Goal: Information Seeking & Learning: Learn about a topic

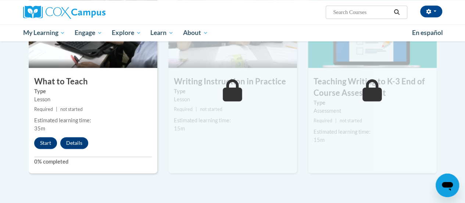
scroll to position [401, 0]
click at [40, 142] on button "Start" at bounding box center [45, 143] width 23 height 12
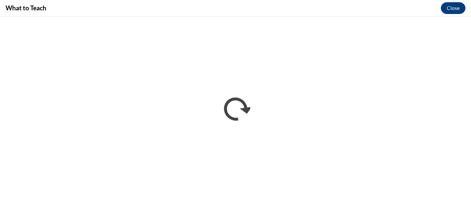
scroll to position [0, 0]
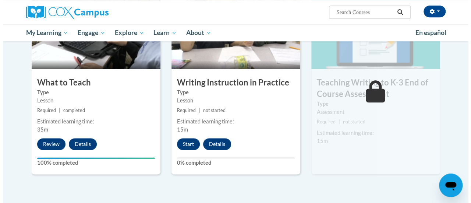
scroll to position [401, 0]
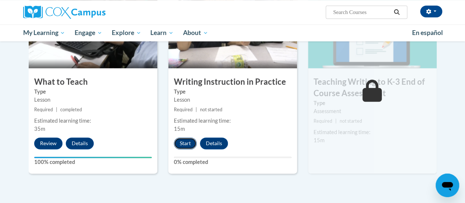
click at [188, 143] on button "Start" at bounding box center [185, 143] width 23 height 12
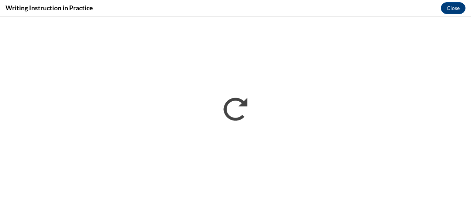
scroll to position [0, 0]
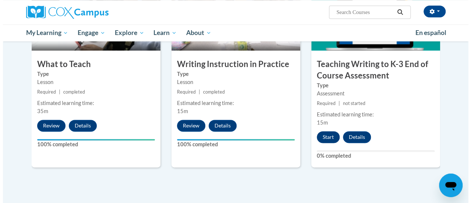
scroll to position [419, 0]
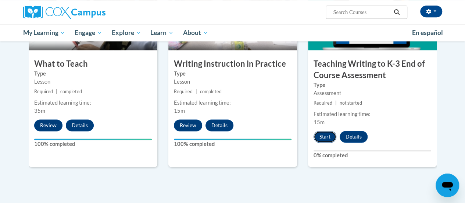
click at [321, 138] on button "Start" at bounding box center [325, 137] width 23 height 12
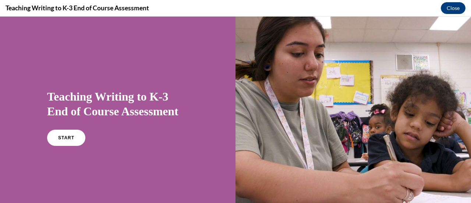
scroll to position [0, 0]
click at [69, 134] on link "START" at bounding box center [66, 137] width 40 height 17
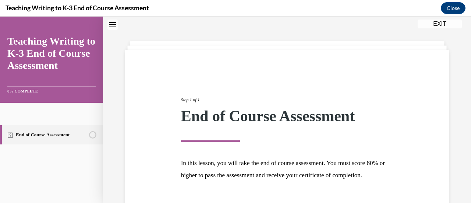
scroll to position [86, 0]
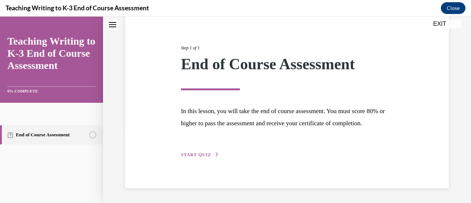
click at [198, 153] on span "START QUIZ" at bounding box center [196, 154] width 30 height 5
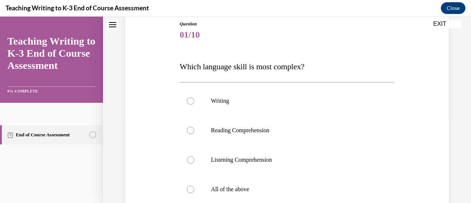
scroll to position [110, 0]
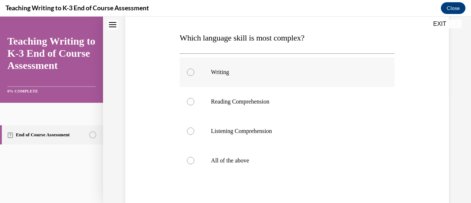
click at [187, 73] on div at bounding box center [190, 71] width 7 height 7
click at [187, 73] on input "Writing" at bounding box center [190, 71] width 7 height 7
radio input "true"
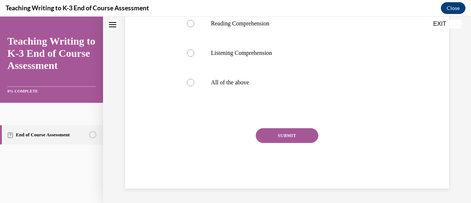
click at [289, 127] on div "Question 01/10 Which language skill is most complex? Writing Reading Comprehens…" at bounding box center [287, 51] width 214 height 274
click at [288, 134] on button "SUBMIT" at bounding box center [287, 135] width 63 height 15
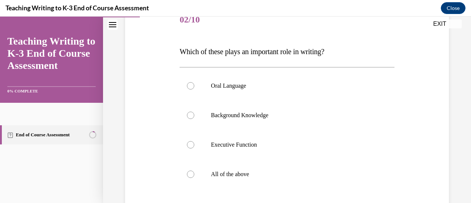
scroll to position [97, 0]
click at [194, 173] on label "All of the above" at bounding box center [287, 173] width 214 height 29
click at [194, 173] on input "All of the above" at bounding box center [190, 173] width 7 height 7
radio input "true"
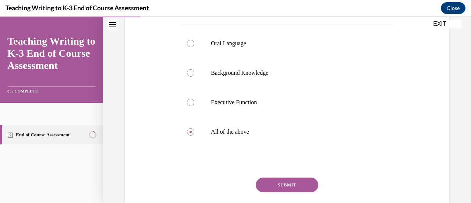
scroll to position [139, 0]
click at [280, 187] on button "SUBMIT" at bounding box center [287, 184] width 63 height 15
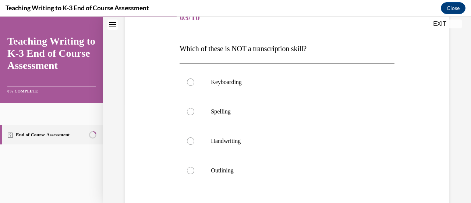
scroll to position [101, 0]
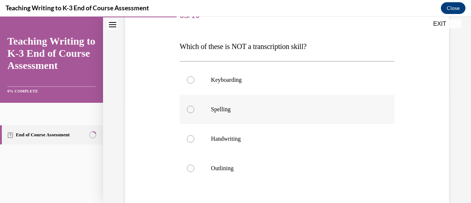
click at [190, 109] on div at bounding box center [190, 109] width 7 height 7
click at [190, 109] on input "Spelling" at bounding box center [190, 109] width 7 height 7
radio input "true"
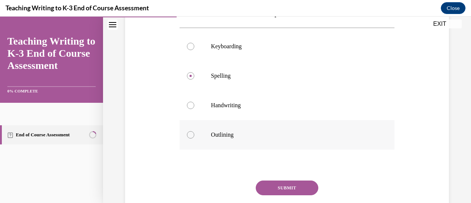
scroll to position [136, 0]
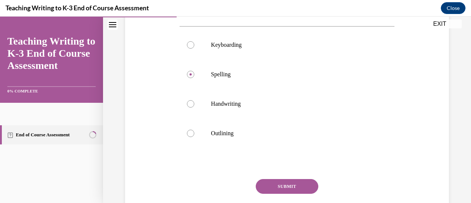
click at [288, 189] on button "SUBMIT" at bounding box center [287, 186] width 63 height 15
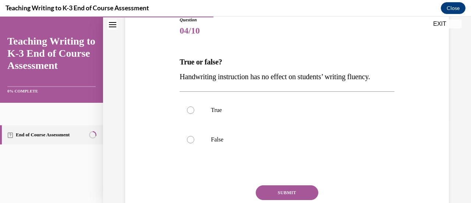
scroll to position [86, 0]
click at [189, 139] on div at bounding box center [190, 138] width 7 height 7
click at [189, 139] on input "False" at bounding box center [190, 138] width 7 height 7
radio input "true"
click at [292, 196] on button "SUBMIT" at bounding box center [287, 192] width 63 height 15
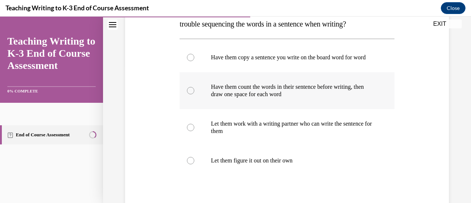
scroll to position [139, 0]
click at [191, 94] on div at bounding box center [190, 89] width 7 height 7
click at [191, 94] on input "Have them count the words in their sentence before writing, then draw one space…" at bounding box center [190, 89] width 7 height 7
radio input "true"
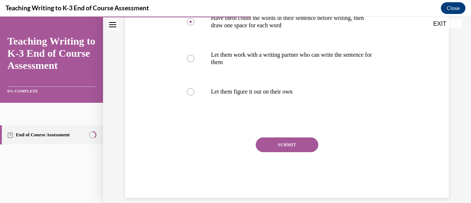
scroll to position [209, 0]
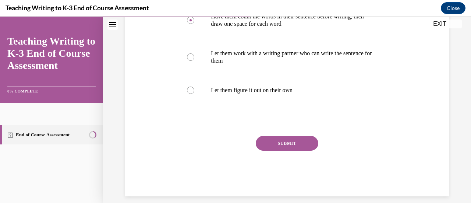
click at [291, 148] on button "SUBMIT" at bounding box center [287, 143] width 63 height 15
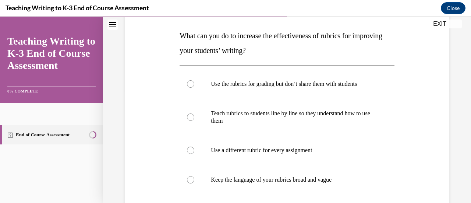
scroll to position [138, 0]
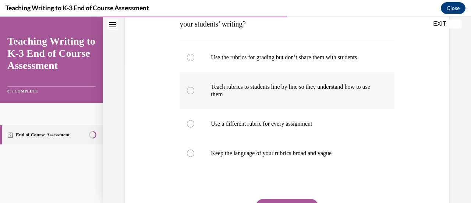
click at [191, 89] on div at bounding box center [190, 90] width 7 height 7
click at [191, 89] on input "Teach rubrics to students line by line so they understand how to use them" at bounding box center [190, 90] width 7 height 7
radio input "true"
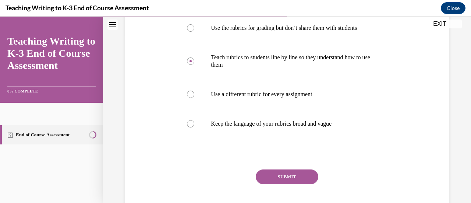
scroll to position [170, 0]
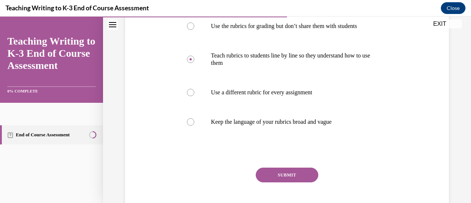
click at [290, 179] on button "SUBMIT" at bounding box center [287, 174] width 63 height 15
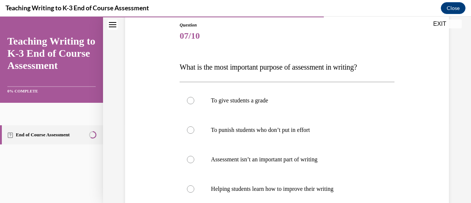
scroll to position [107, 0]
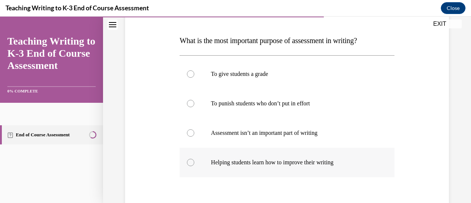
click at [190, 162] on div at bounding box center [190, 162] width 7 height 7
click at [190, 162] on input "Helping students learn how to improve their writing" at bounding box center [190, 162] width 7 height 7
radio input "true"
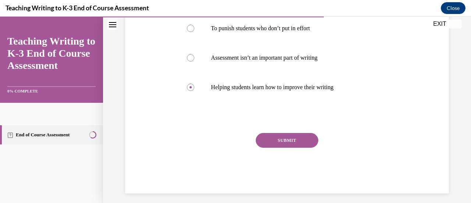
scroll to position [183, 0]
click at [313, 142] on button "SUBMIT" at bounding box center [287, 139] width 63 height 15
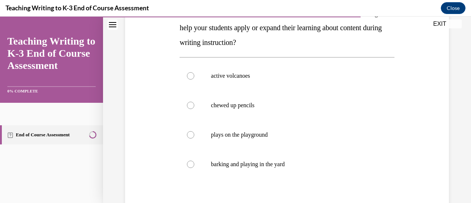
scroll to position [135, 0]
click at [192, 75] on div at bounding box center [190, 75] width 7 height 7
click at [192, 75] on input "active volcanoes" at bounding box center [190, 75] width 7 height 7
radio input "true"
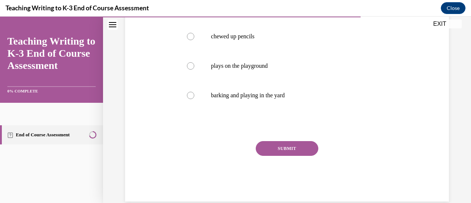
scroll to position [204, 0]
click at [297, 142] on button "SUBMIT" at bounding box center [287, 147] width 63 height 15
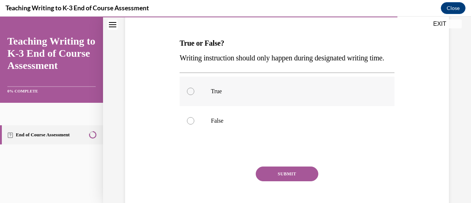
scroll to position [109, 0]
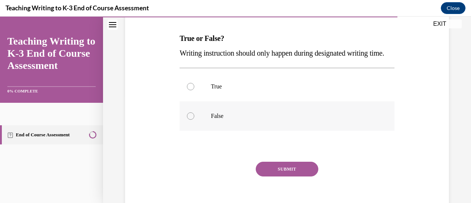
click at [190, 120] on div at bounding box center [190, 115] width 7 height 7
click at [190, 120] on input "False" at bounding box center [190, 115] width 7 height 7
radio input "true"
click at [277, 176] on button "SUBMIT" at bounding box center [287, 169] width 63 height 15
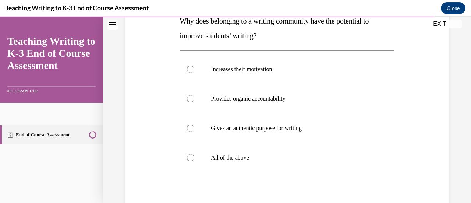
scroll to position [127, 0]
click at [182, 160] on label "All of the above" at bounding box center [287, 156] width 214 height 29
click at [187, 160] on input "All of the above" at bounding box center [190, 156] width 7 height 7
radio input "true"
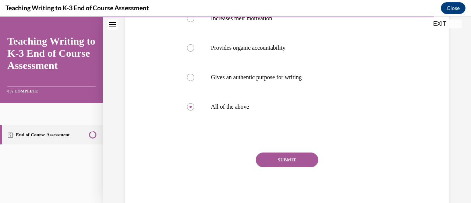
click at [306, 158] on button "SUBMIT" at bounding box center [287, 159] width 63 height 15
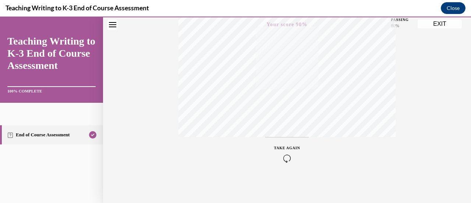
scroll to position [106, 0]
click at [440, 25] on button "EXIT" at bounding box center [440, 23] width 44 height 9
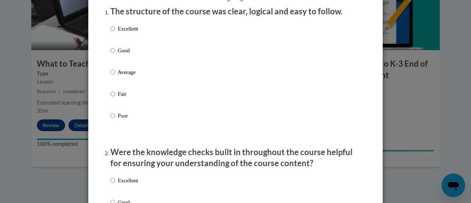
scroll to position [101, 0]
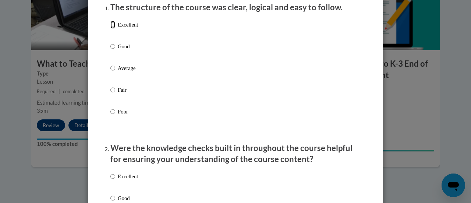
click at [110, 29] on input "Excellent" at bounding box center [112, 25] width 5 height 8
radio input "true"
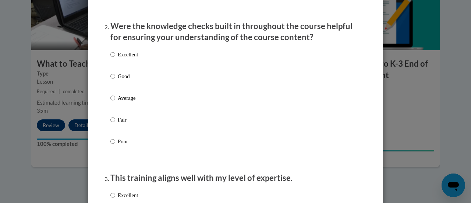
scroll to position [223, 0]
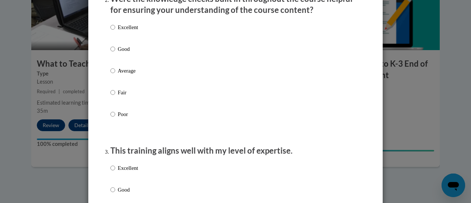
scroll to position [251, 0]
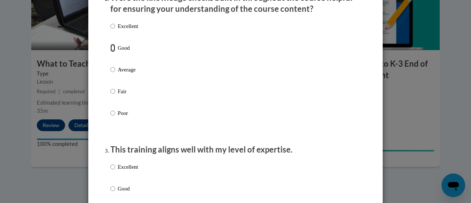
click at [110, 52] on input "Good" at bounding box center [112, 48] width 5 height 8
radio input "true"
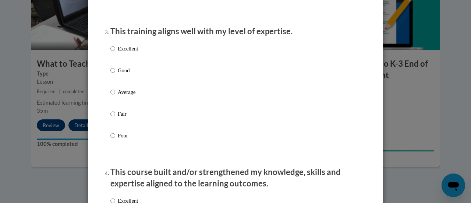
scroll to position [369, 0]
click at [110, 52] on input "Excellent" at bounding box center [112, 48] width 5 height 8
radio input "true"
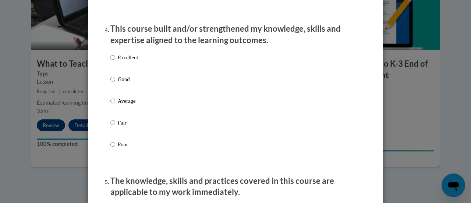
scroll to position [509, 0]
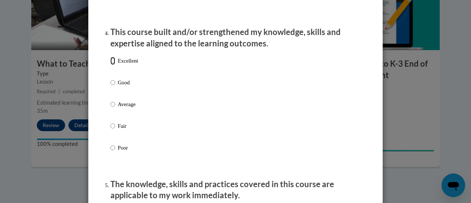
click at [110, 65] on input "Excellent" at bounding box center [112, 61] width 5 height 8
radio input "true"
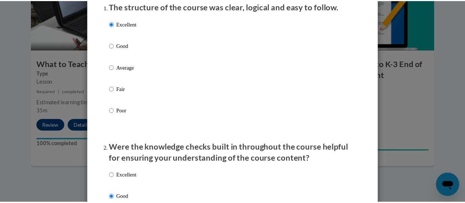
scroll to position [0, 0]
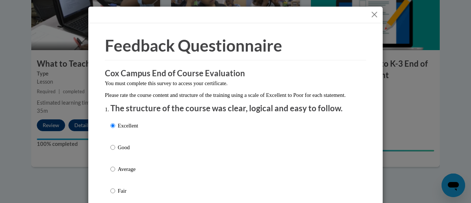
click at [372, 12] on button "Close" at bounding box center [374, 14] width 9 height 9
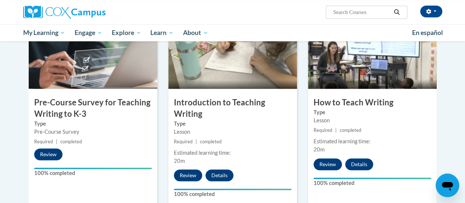
scroll to position [154, 0]
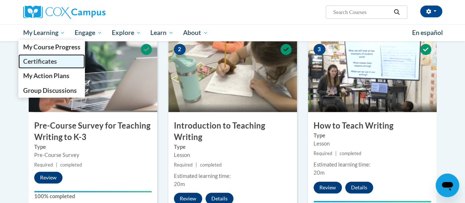
click at [51, 59] on span "Certificates" at bounding box center [40, 61] width 34 height 8
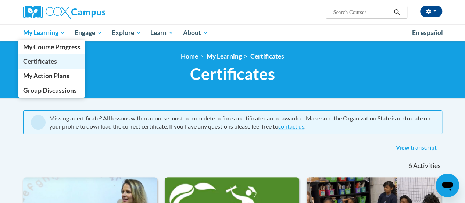
click at [50, 58] on span "Certificates" at bounding box center [40, 61] width 34 height 8
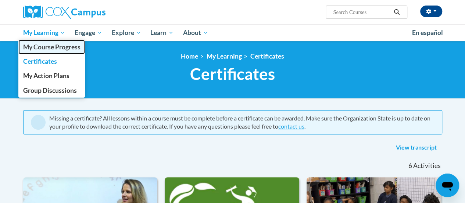
click at [54, 47] on span "My Course Progress" at bounding box center [51, 47] width 57 height 8
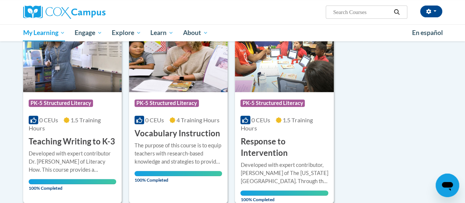
scroll to position [117, 0]
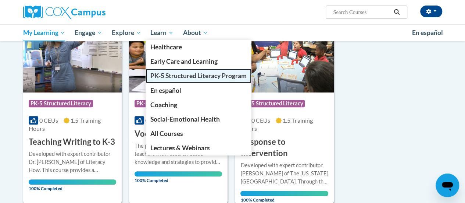
click at [169, 72] on span "PK-5 Structured Literacy Program" at bounding box center [198, 76] width 96 height 8
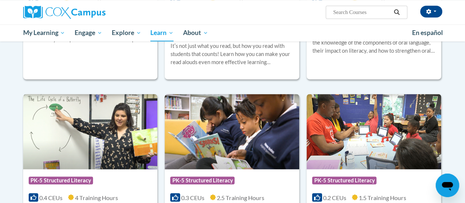
scroll to position [573, 0]
